Goal: Find specific page/section: Find specific page/section

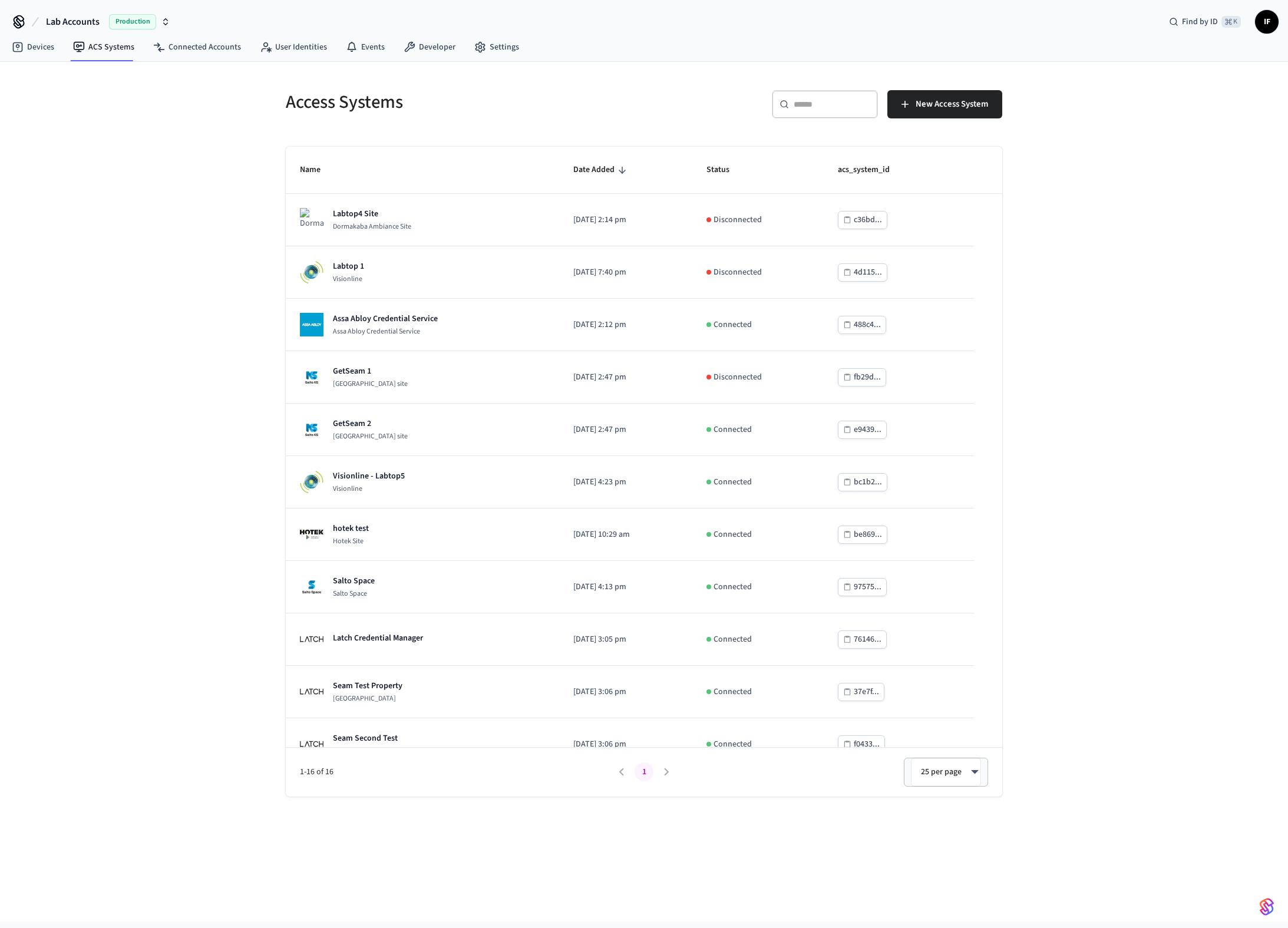
click at [818, 100] on input "text" at bounding box center [832, 104] width 76 height 12
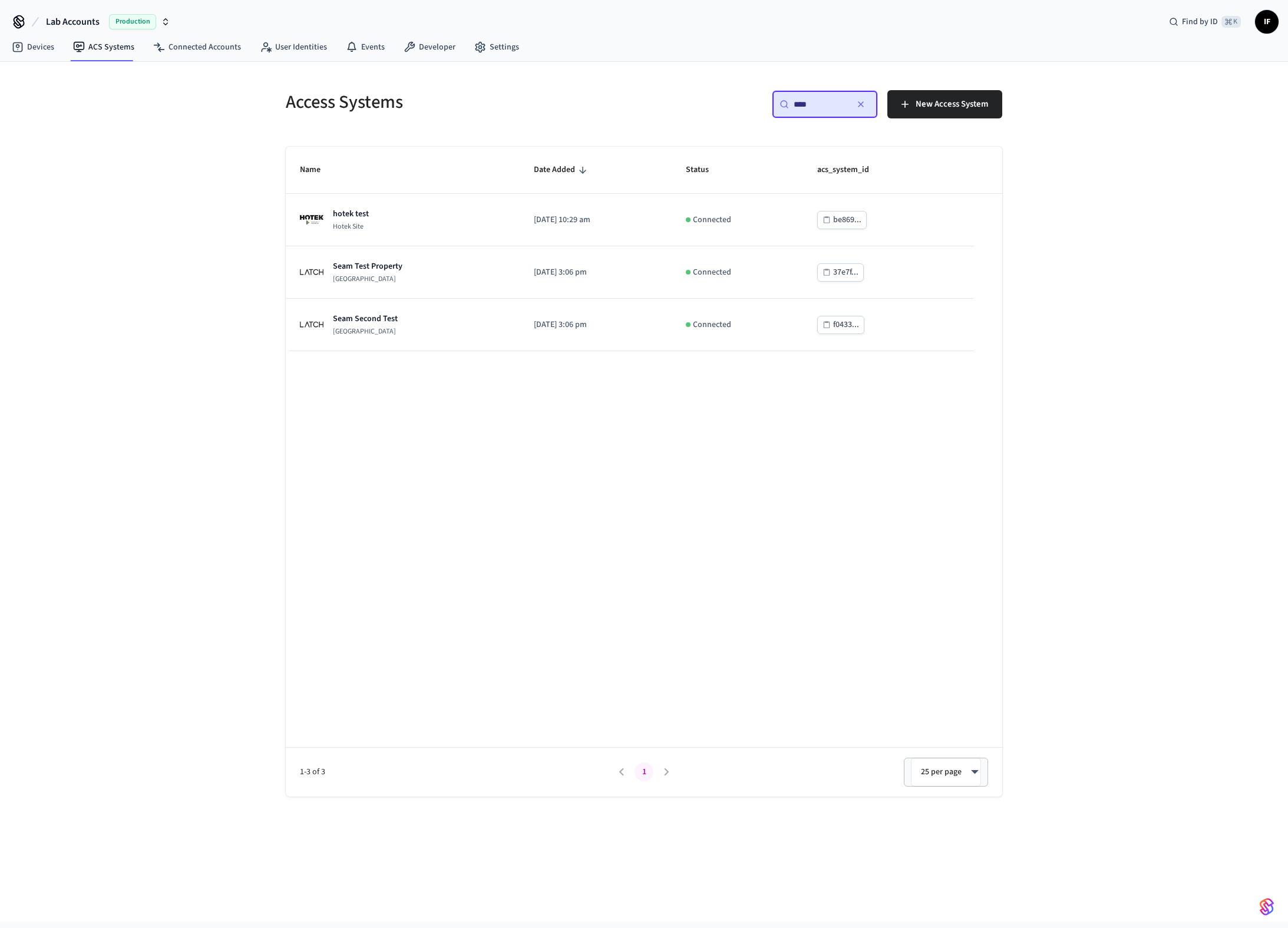
type input "****"
click at [225, 366] on div "Access Systems ​ **** ​ New Access System Name Date Added Status acs_system_id …" at bounding box center [644, 492] width 1288 height 859
click at [230, 53] on link "Connected Accounts" at bounding box center [197, 47] width 107 height 21
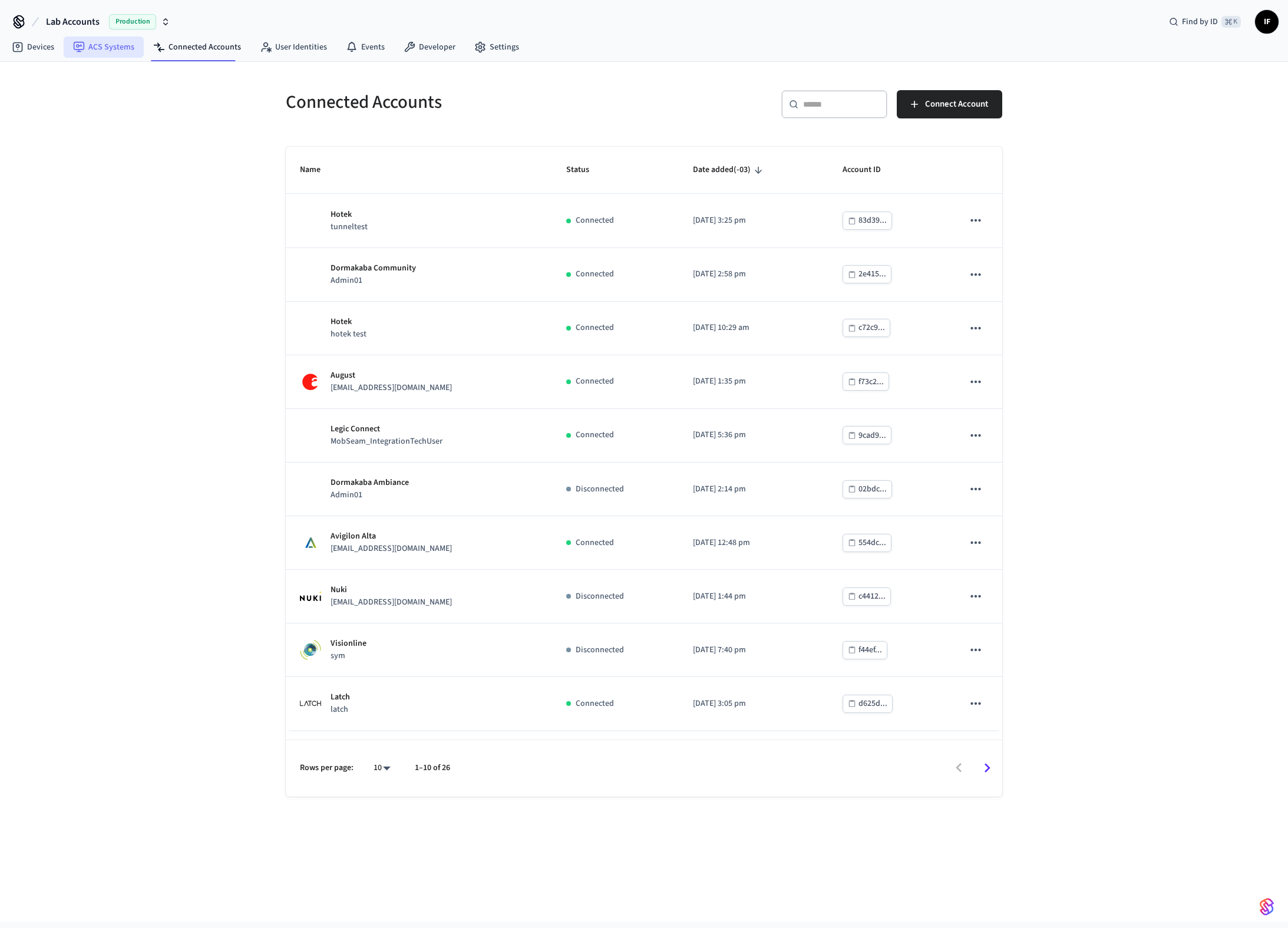
click at [112, 46] on link "ACS Systems" at bounding box center [103, 47] width 80 height 21
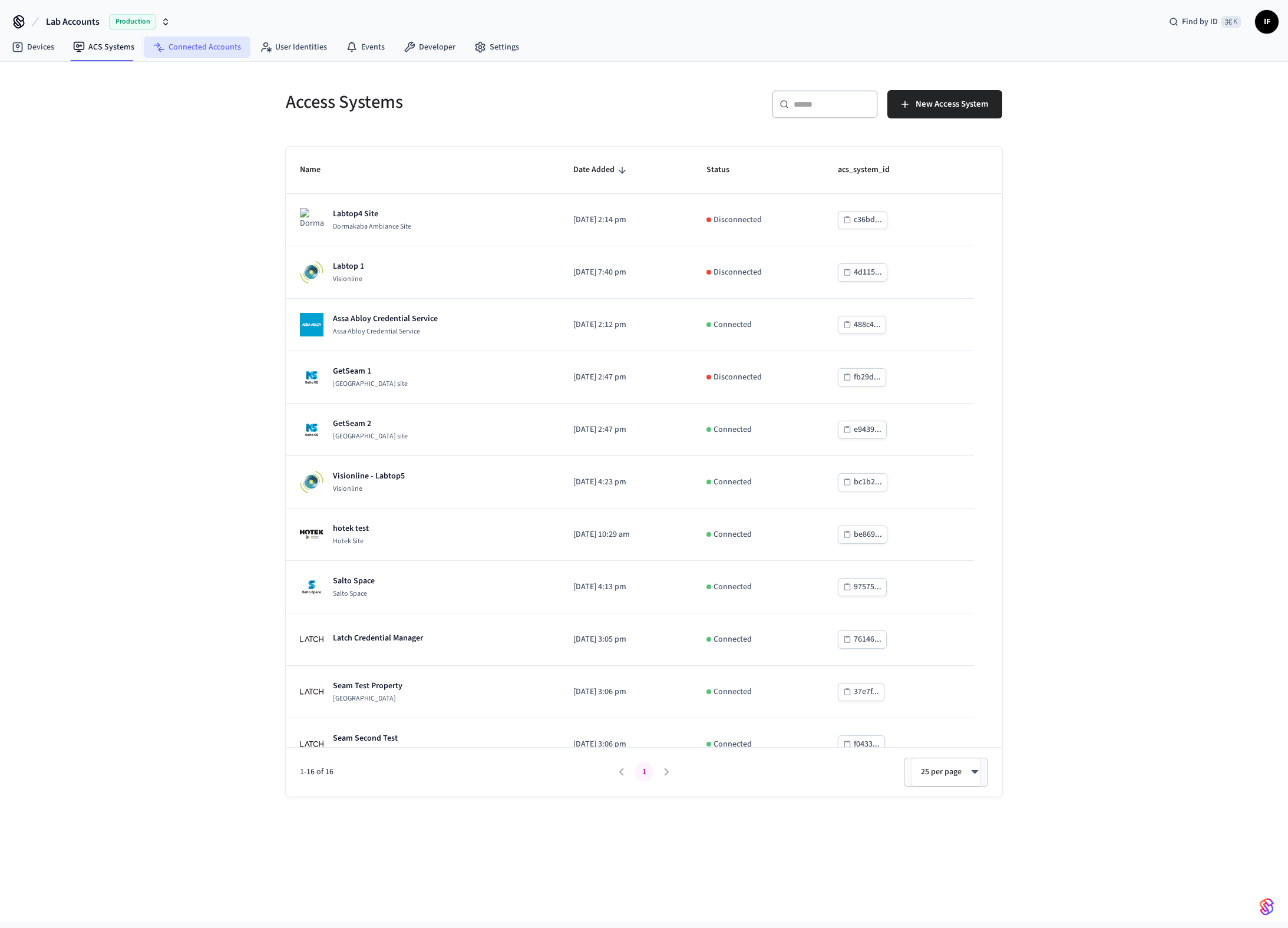
click at [195, 47] on link "Connected Accounts" at bounding box center [197, 47] width 107 height 21
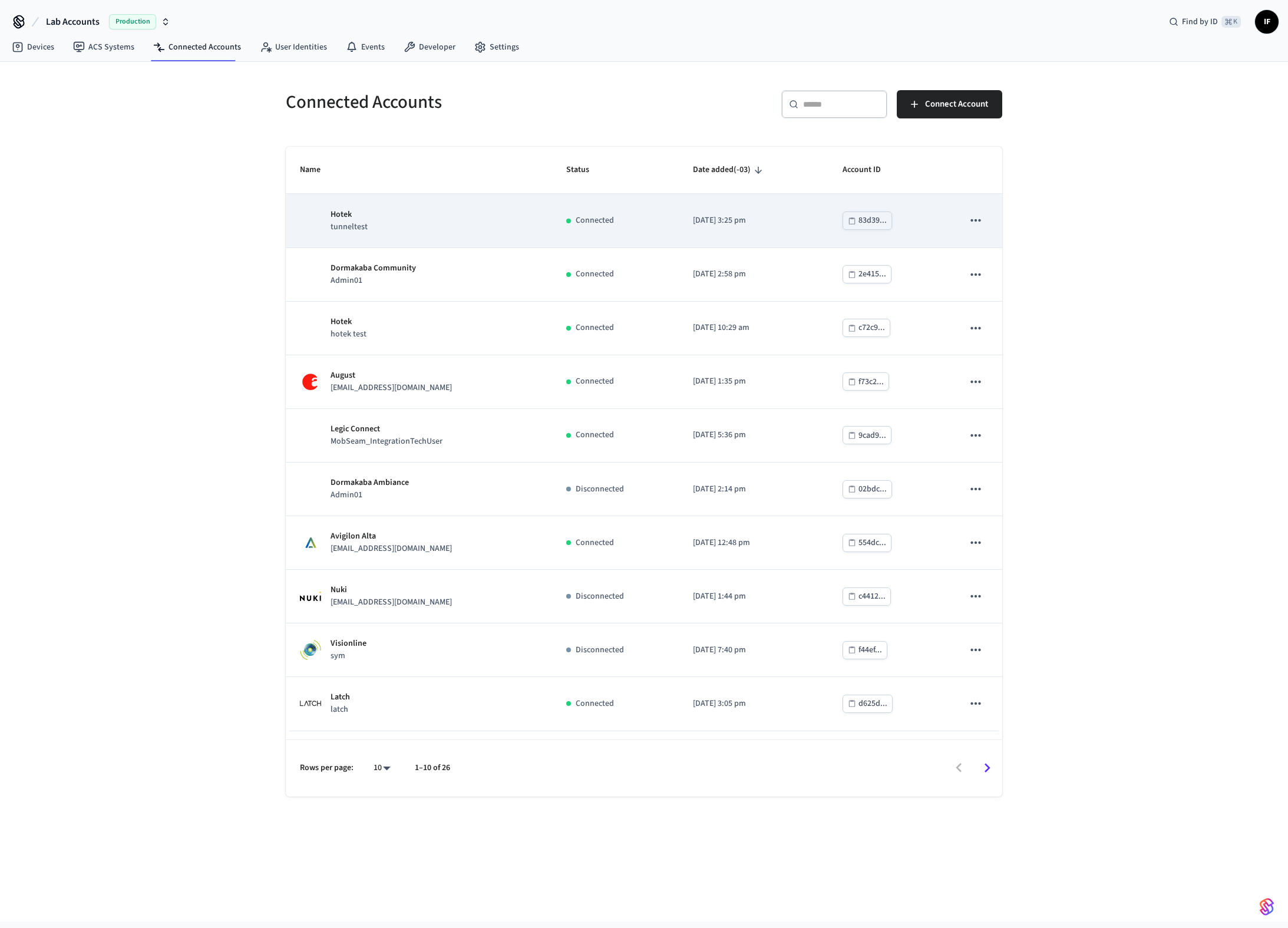
click at [428, 201] on td "Hotek tunneltest" at bounding box center [419, 221] width 266 height 54
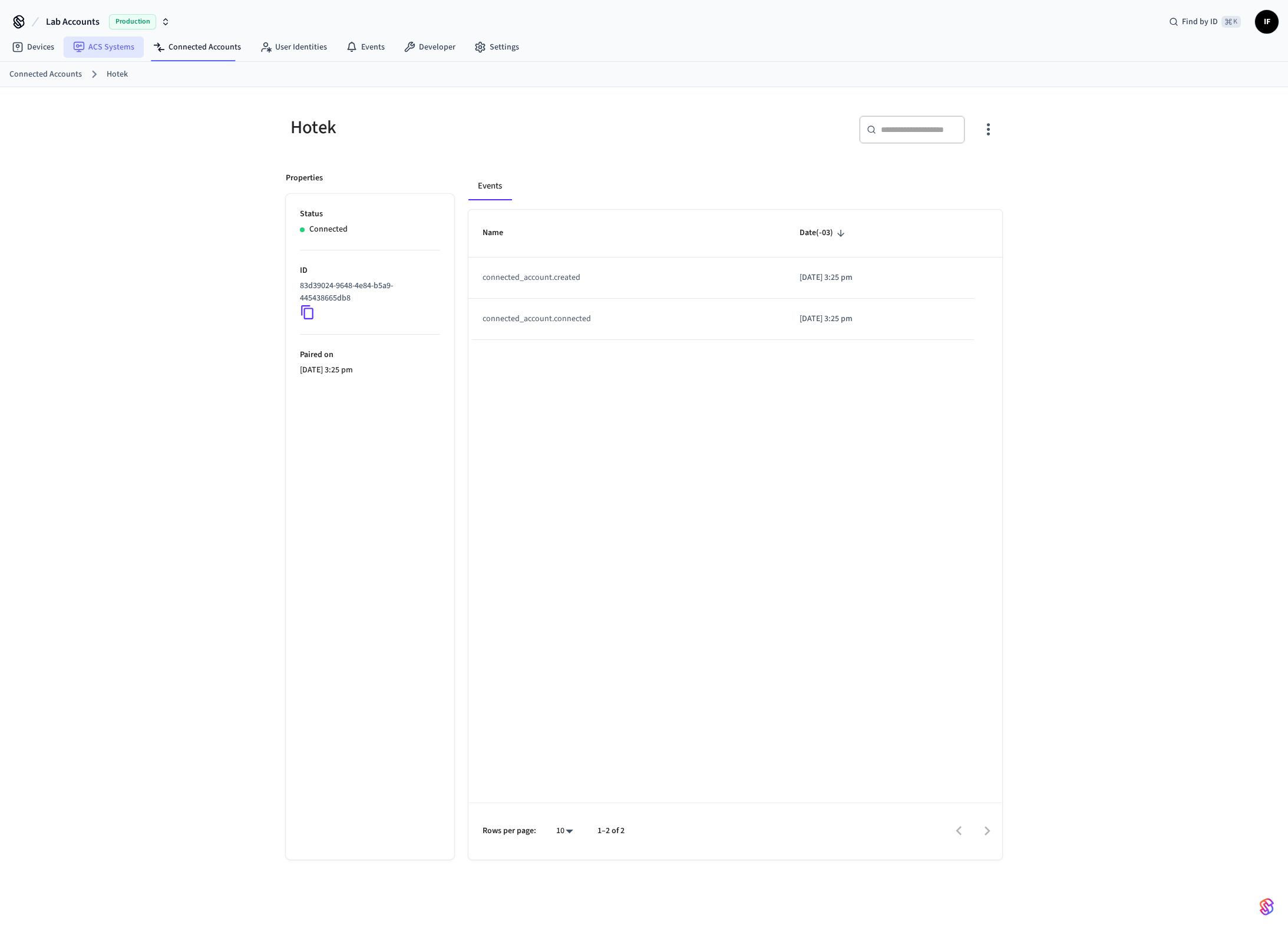
click at [129, 42] on link "ACS Systems" at bounding box center [103, 47] width 80 height 21
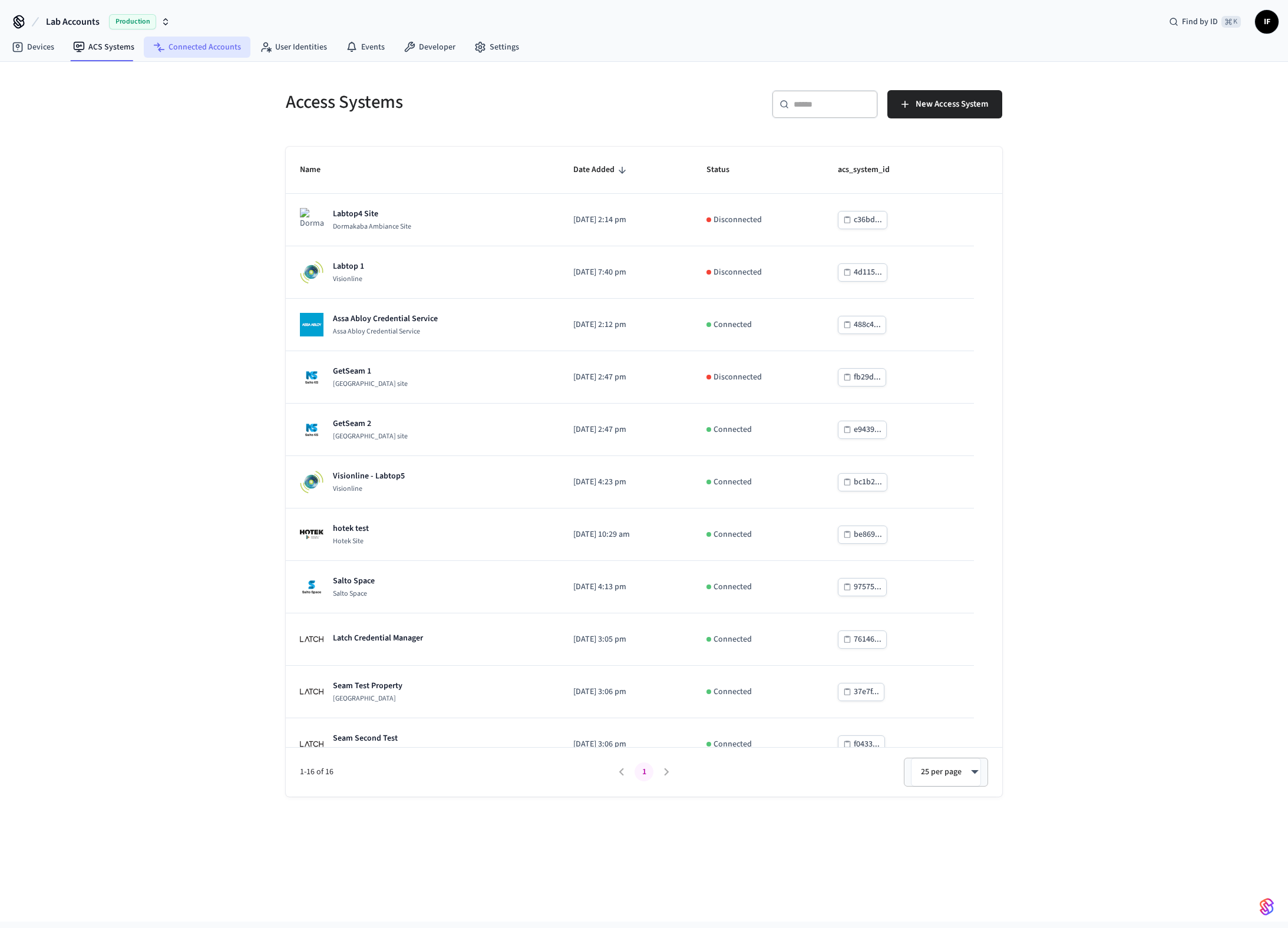
click at [190, 51] on link "Connected Accounts" at bounding box center [197, 47] width 107 height 21
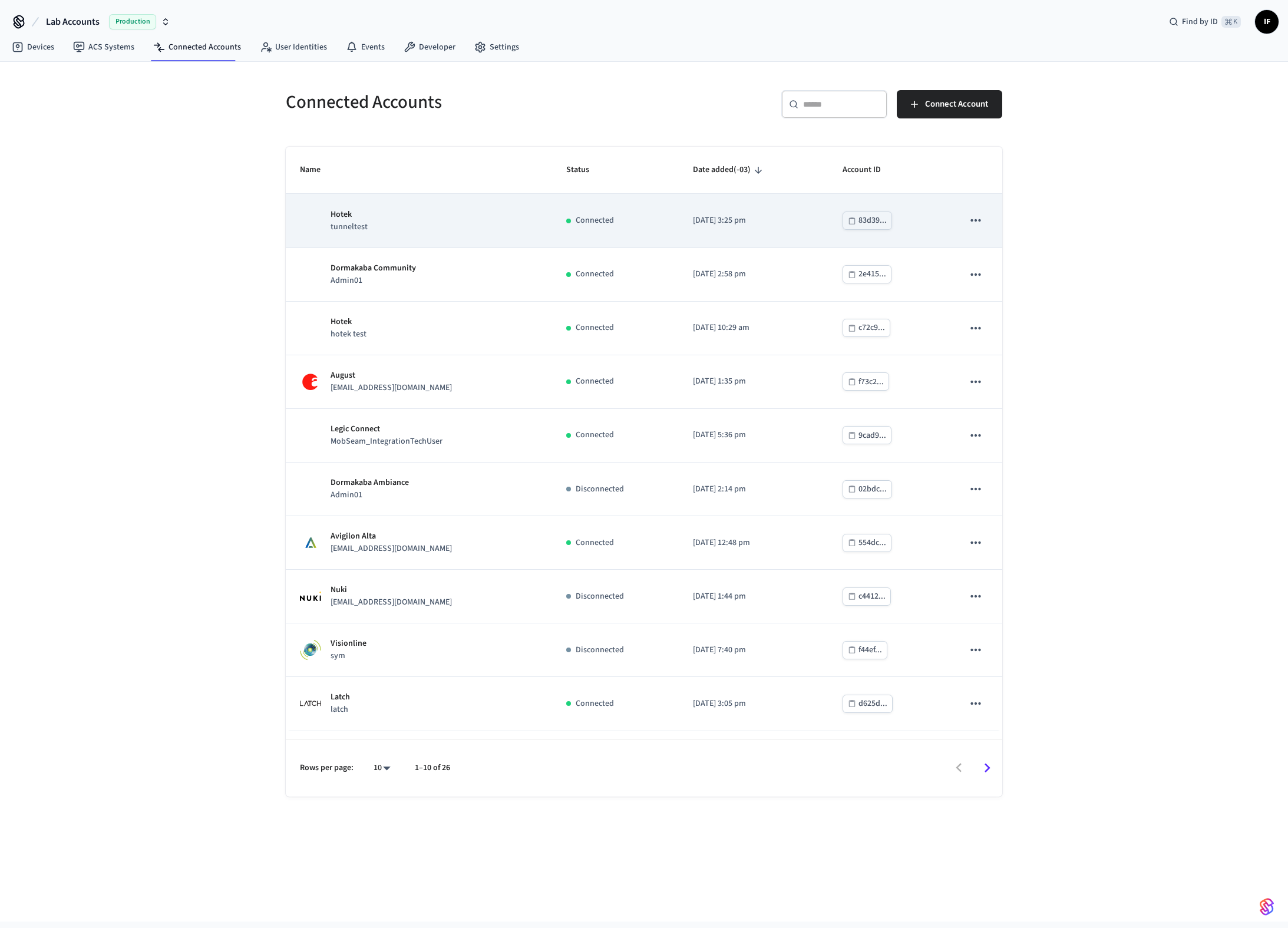
click at [500, 225] on div "Hotek tunneltest" at bounding box center [419, 221] width 238 height 25
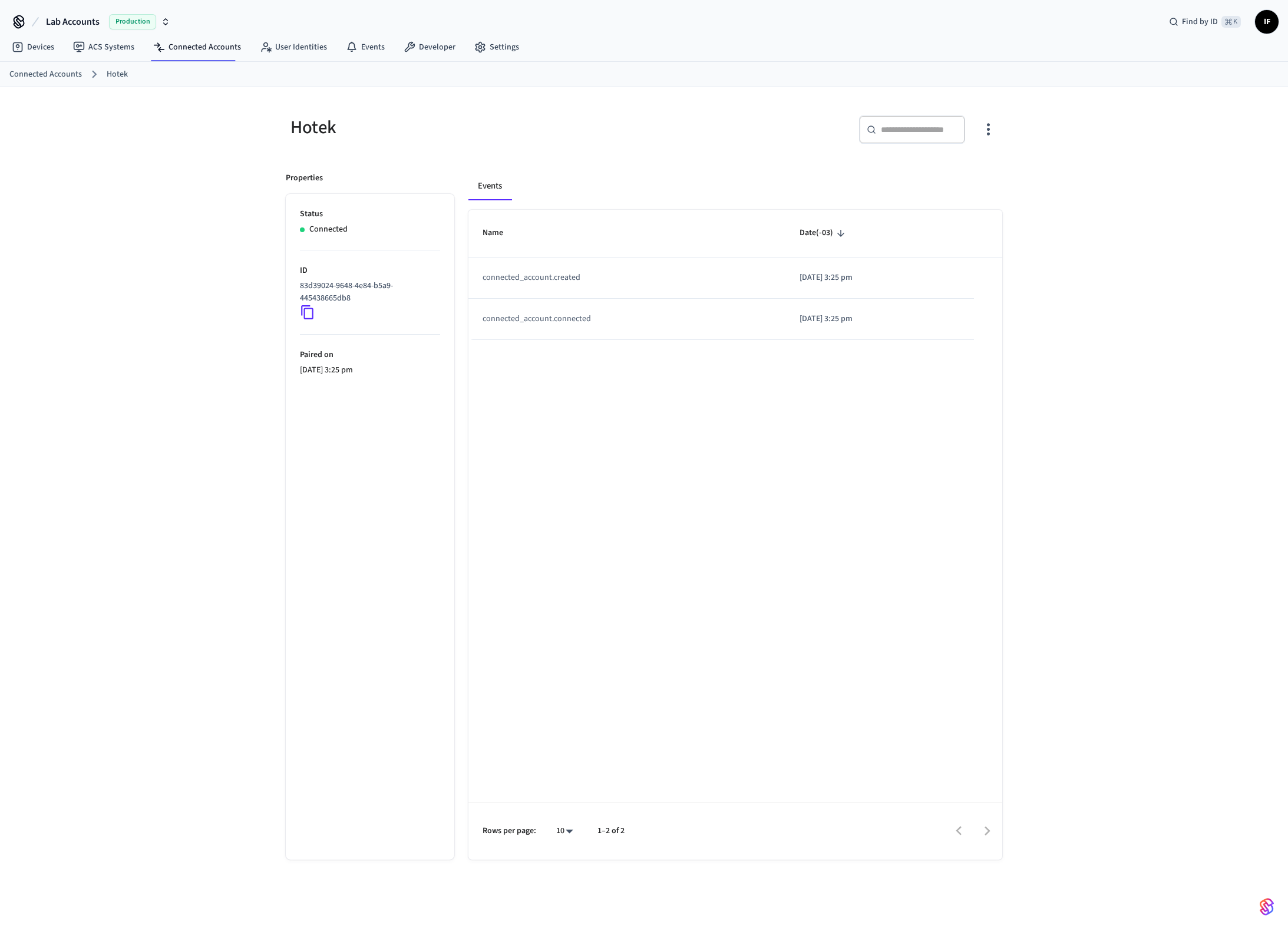
click at [313, 317] on icon at bounding box center [307, 312] width 15 height 15
